Goal: Transaction & Acquisition: Purchase product/service

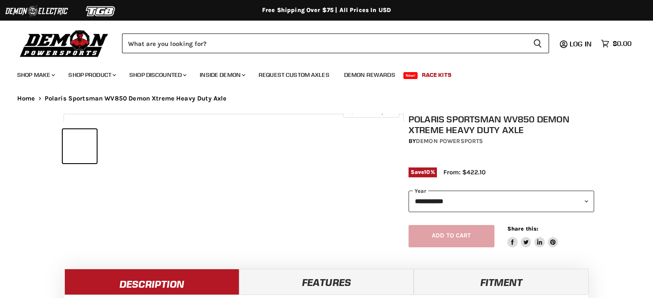
select select "******"
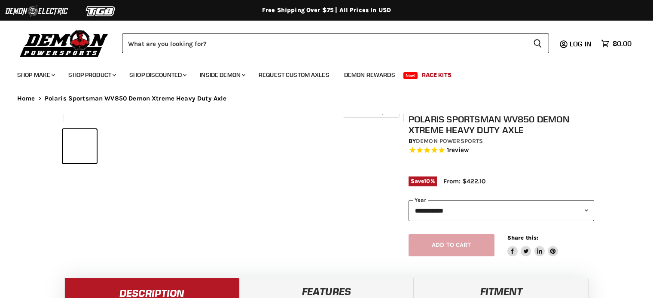
select select "******"
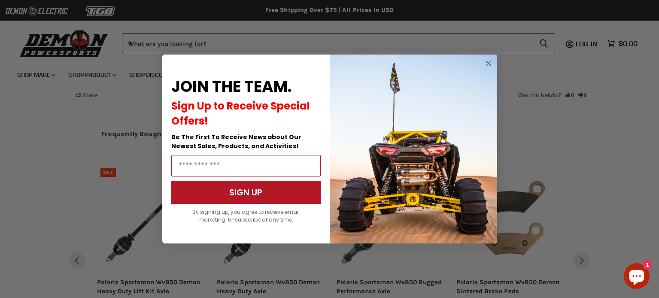
scroll to position [1178, 0]
